Goal: Find specific page/section

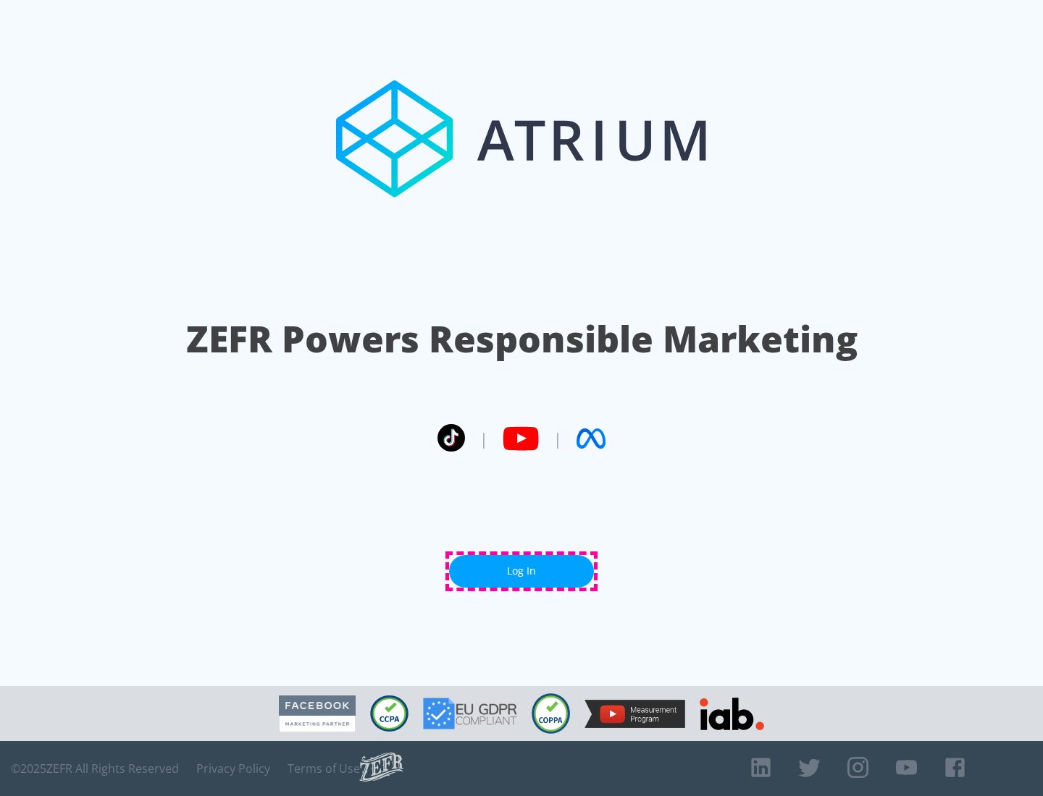
click at [521, 571] on link "Log In" at bounding box center [521, 571] width 145 height 33
